Goal: Information Seeking & Learning: Learn about a topic

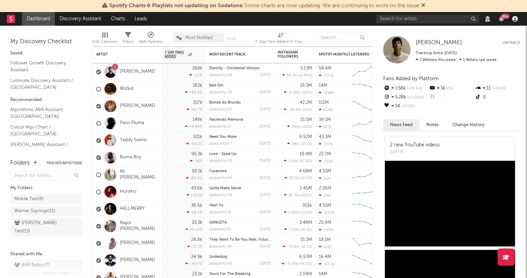
click at [517, 17] on icon "button" at bounding box center [515, 18] width 5 height 5
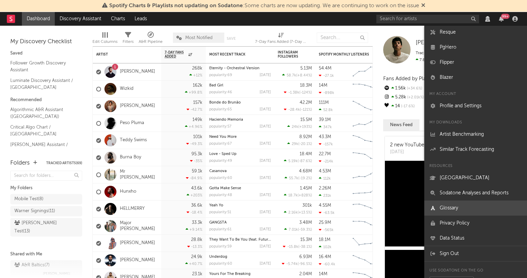
scroll to position [52, 0]
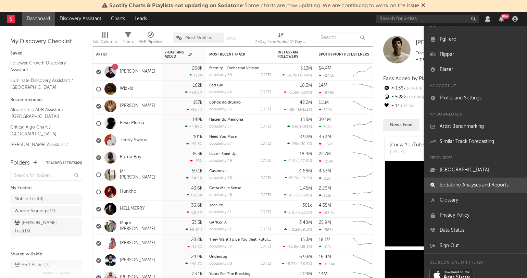
click at [471, 180] on link "Sodatone Analyses and Reports" at bounding box center [476, 185] width 103 height 15
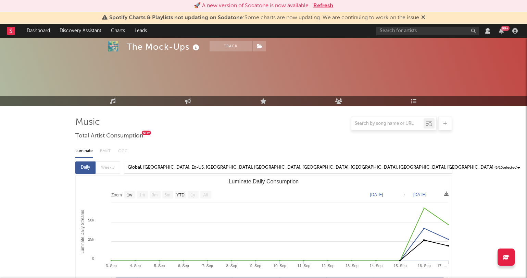
select select "1w"
select select "View all"
click at [330, 5] on button "Refresh" at bounding box center [324, 6] width 20 height 8
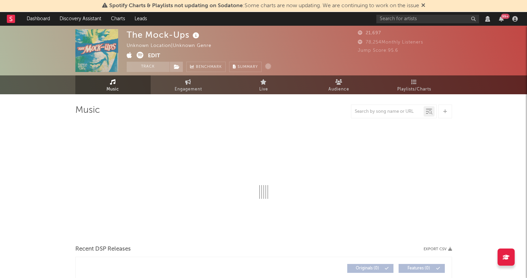
select select "1w"
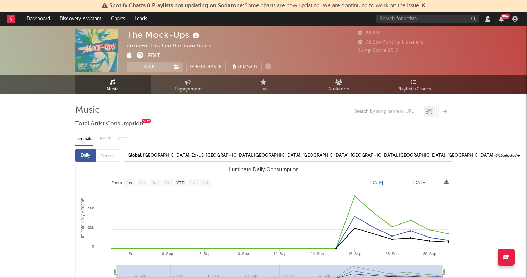
select select "View all"
click at [406, 82] on link "Playlists/Charts" at bounding box center [414, 84] width 75 height 19
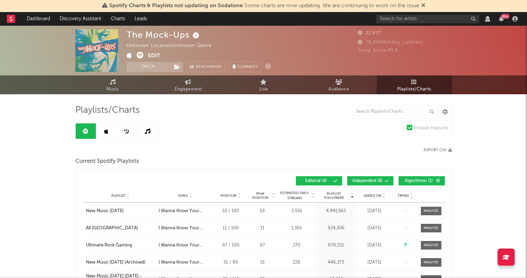
click at [107, 131] on icon at bounding box center [106, 131] width 4 height 5
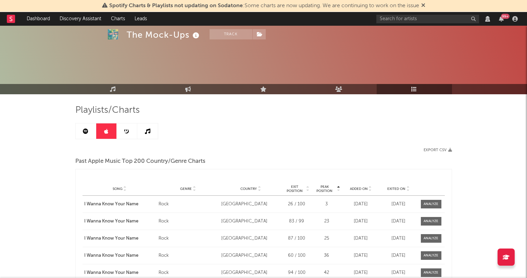
scroll to position [68, 0]
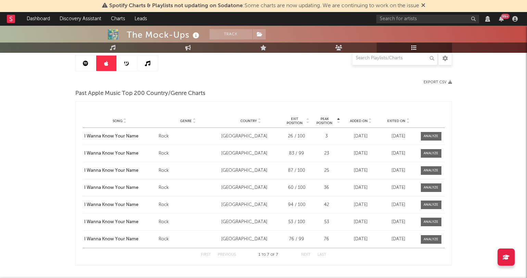
click at [125, 66] on link at bounding box center [127, 63] width 21 height 15
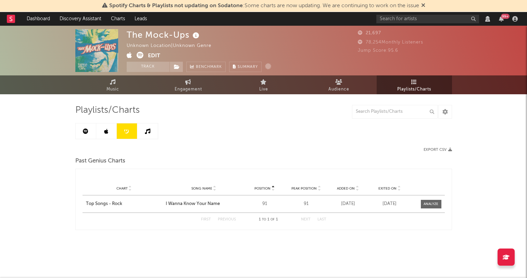
click at [144, 135] on link at bounding box center [147, 130] width 21 height 15
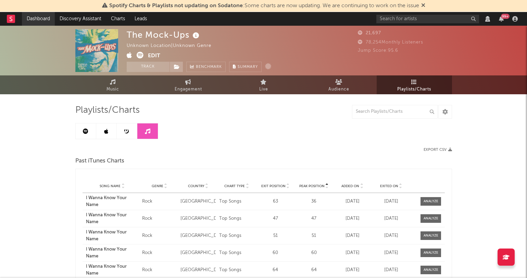
click at [47, 20] on link "Dashboard" at bounding box center [38, 19] width 33 height 14
